Goal: Transaction & Acquisition: Purchase product/service

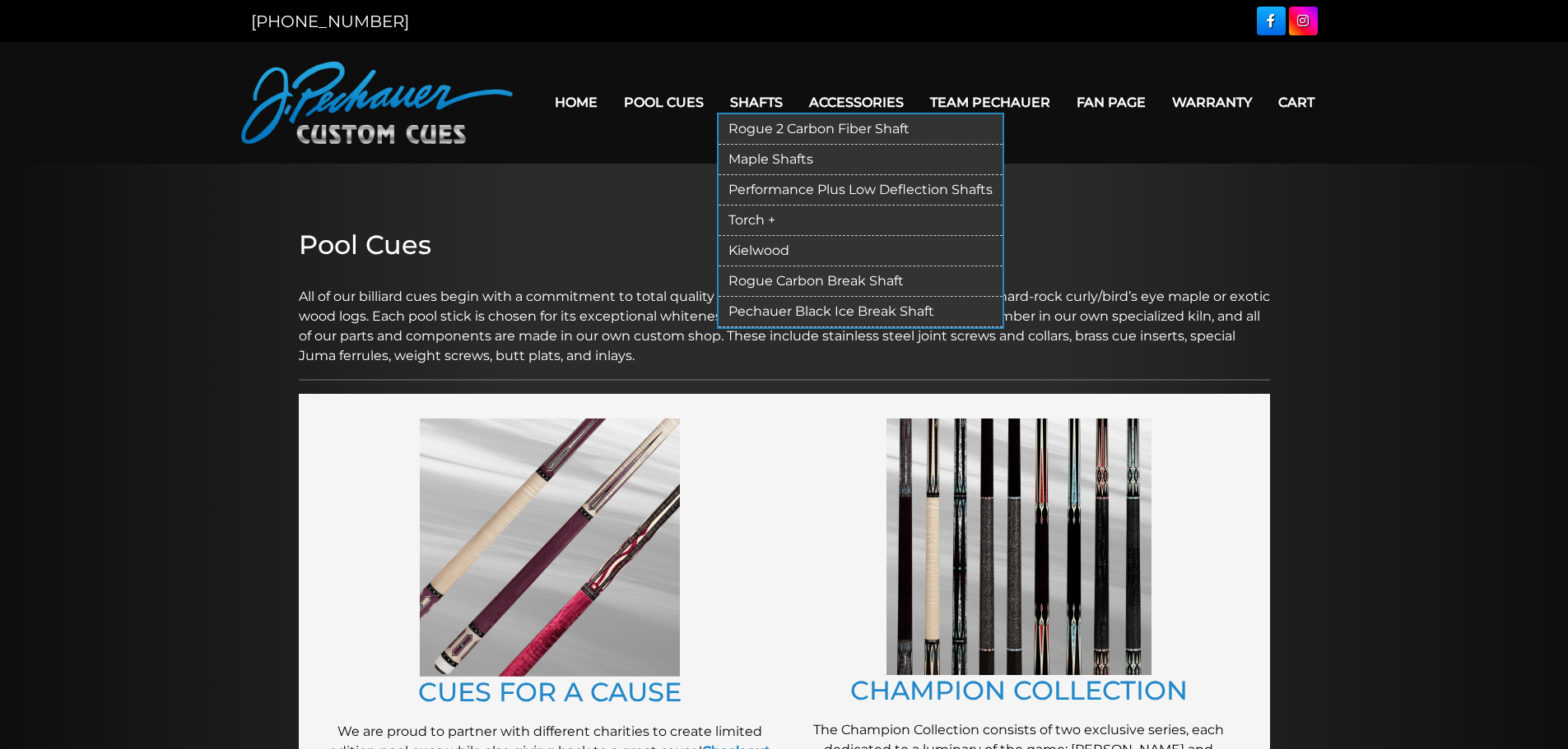
click at [777, 248] on link "Kielwood" at bounding box center [861, 251] width 284 height 31
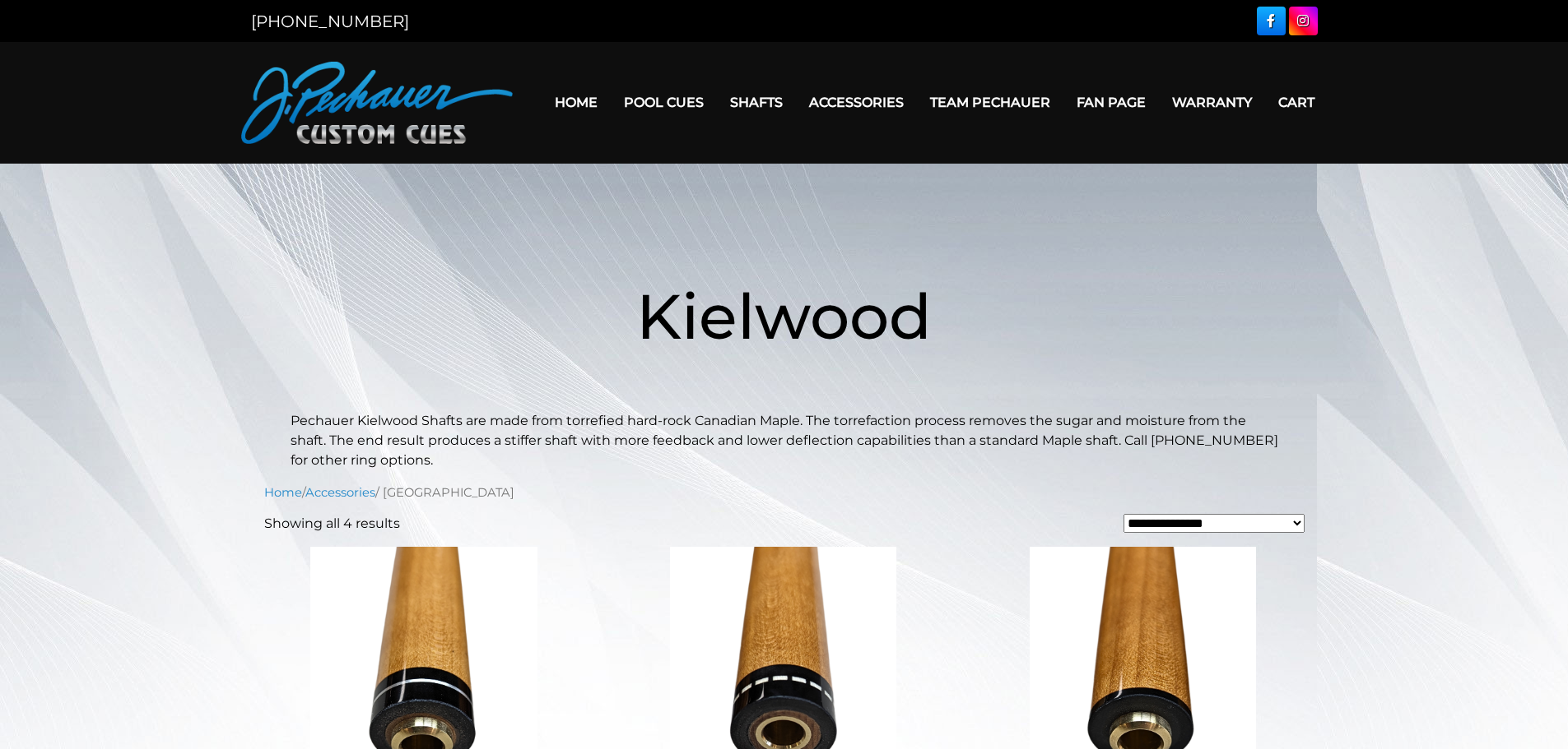
click at [419, 625] on img at bounding box center [424, 658] width 321 height 222
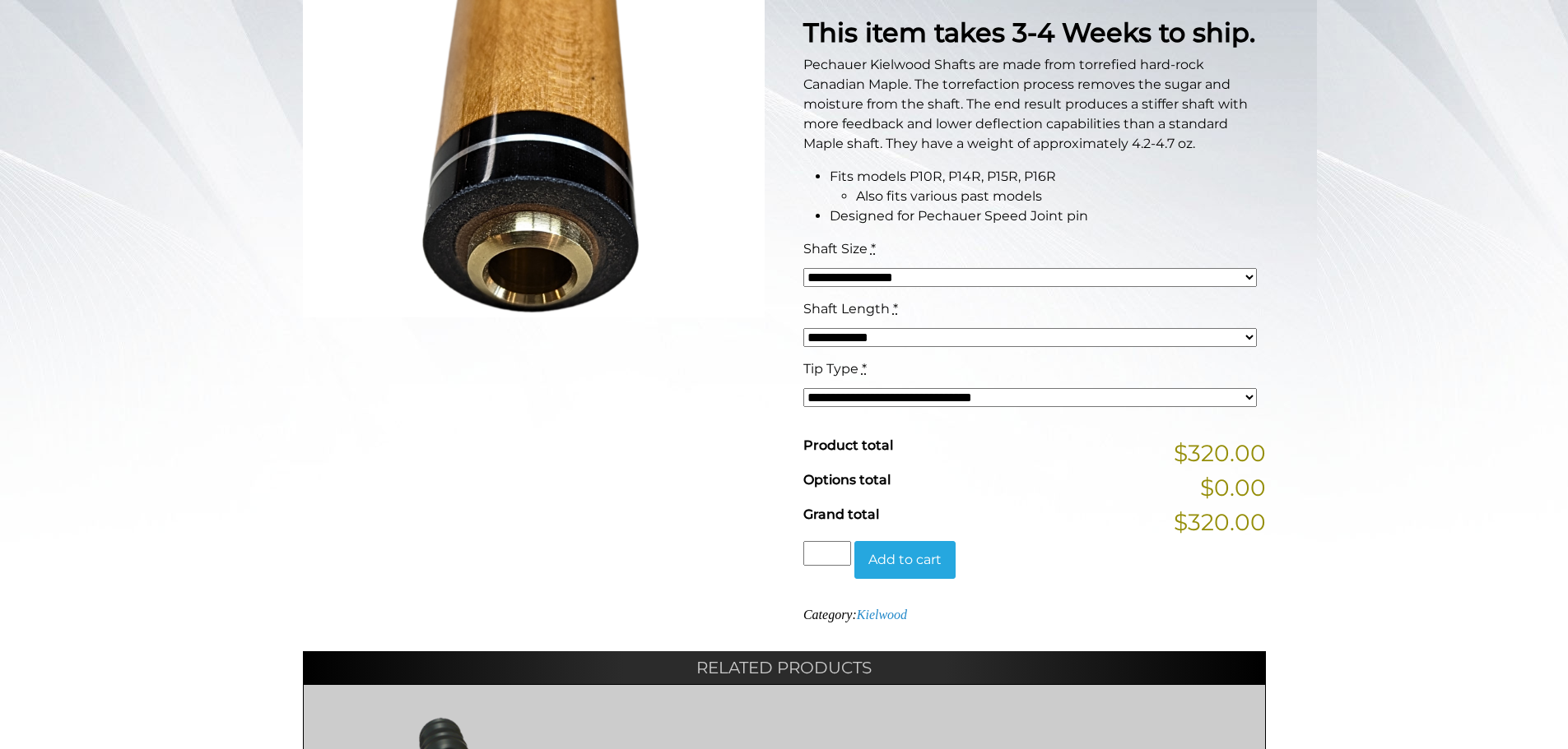
scroll to position [411, 0]
